Goal: Task Accomplishment & Management: Complete application form

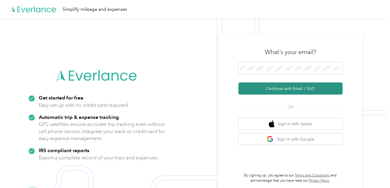
click at [275, 88] on button "Continue with Email / SSO" at bounding box center [290, 88] width 104 height 12
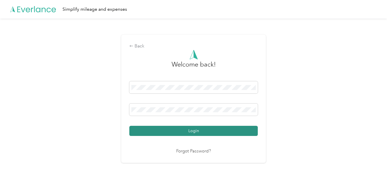
click at [227, 127] on button "Login" at bounding box center [193, 131] width 128 height 10
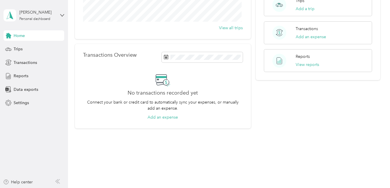
scroll to position [106, 0]
click at [21, 75] on span "Reports" at bounding box center [21, 76] width 15 height 6
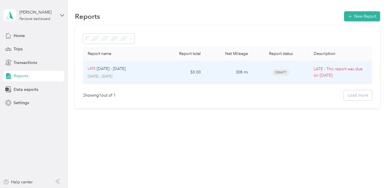
click at [95, 66] on p "LATE" at bounding box center [92, 68] width 8 height 5
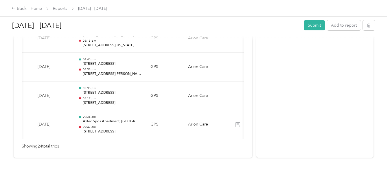
scroll to position [0, 82]
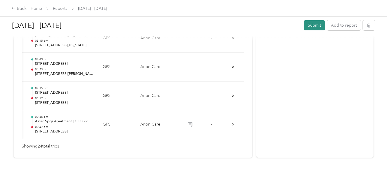
click at [310, 24] on button "Submit" at bounding box center [313, 25] width 21 height 10
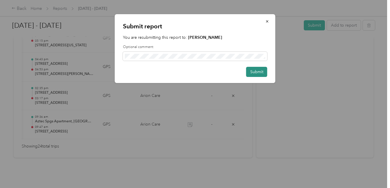
click at [259, 71] on button "Submit" at bounding box center [256, 72] width 21 height 10
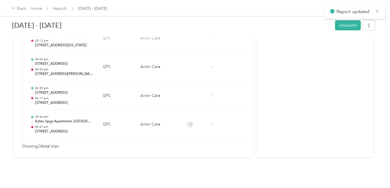
scroll to position [765, 0]
